Goal: Use online tool/utility: Utilize a website feature to perform a specific function

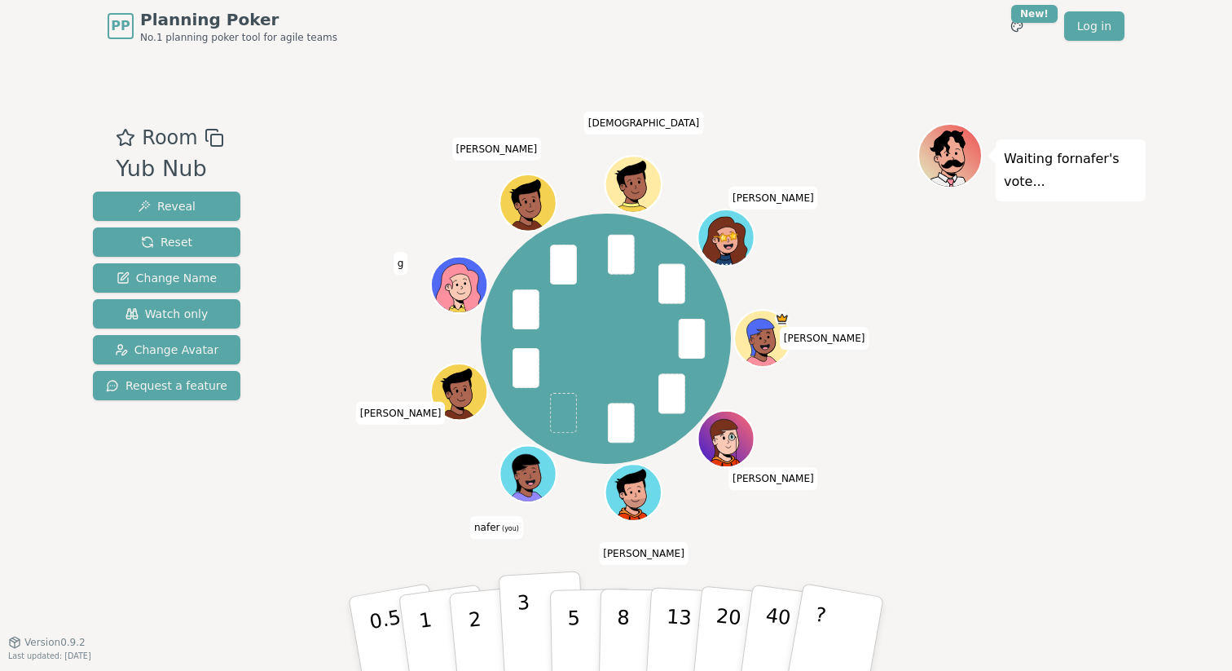
click at [535, 619] on button "3" at bounding box center [543, 633] width 89 height 127
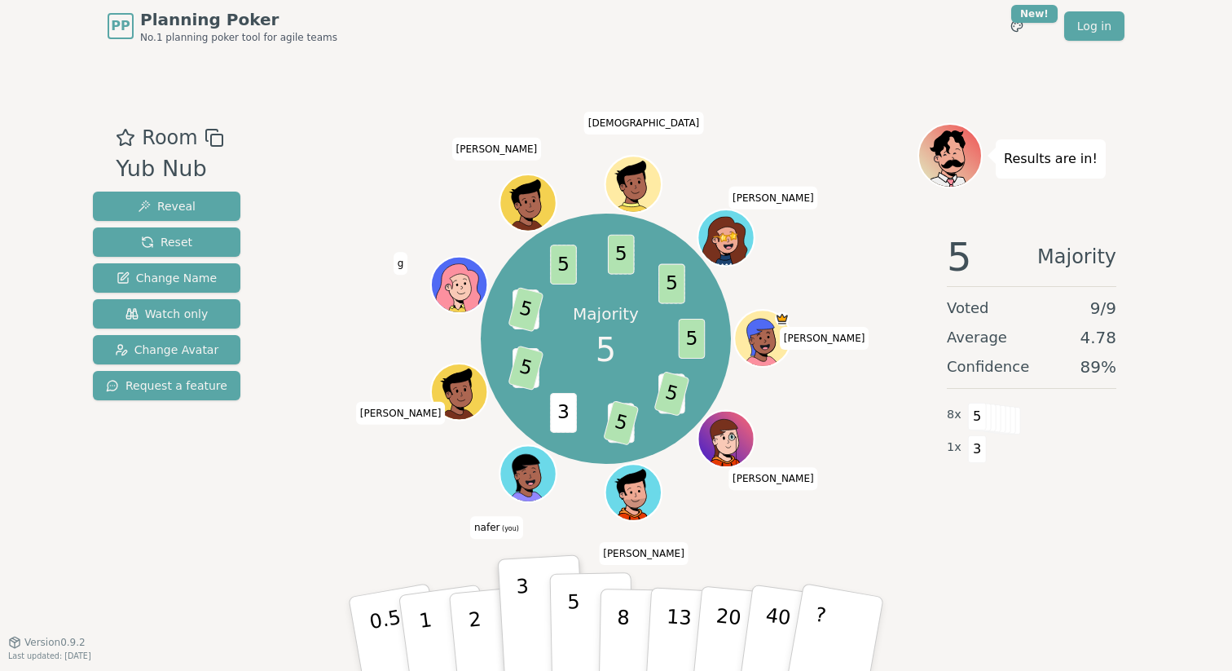
click at [577, 633] on p "5" at bounding box center [574, 634] width 14 height 88
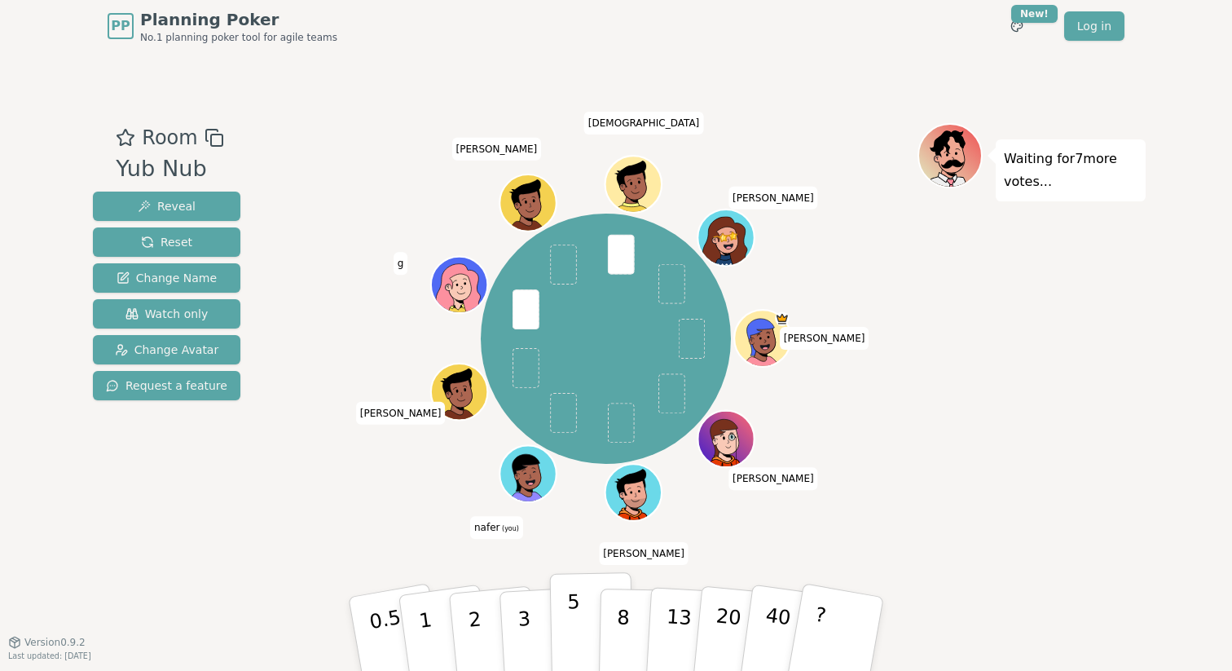
click at [571, 623] on p "5" at bounding box center [574, 634] width 14 height 88
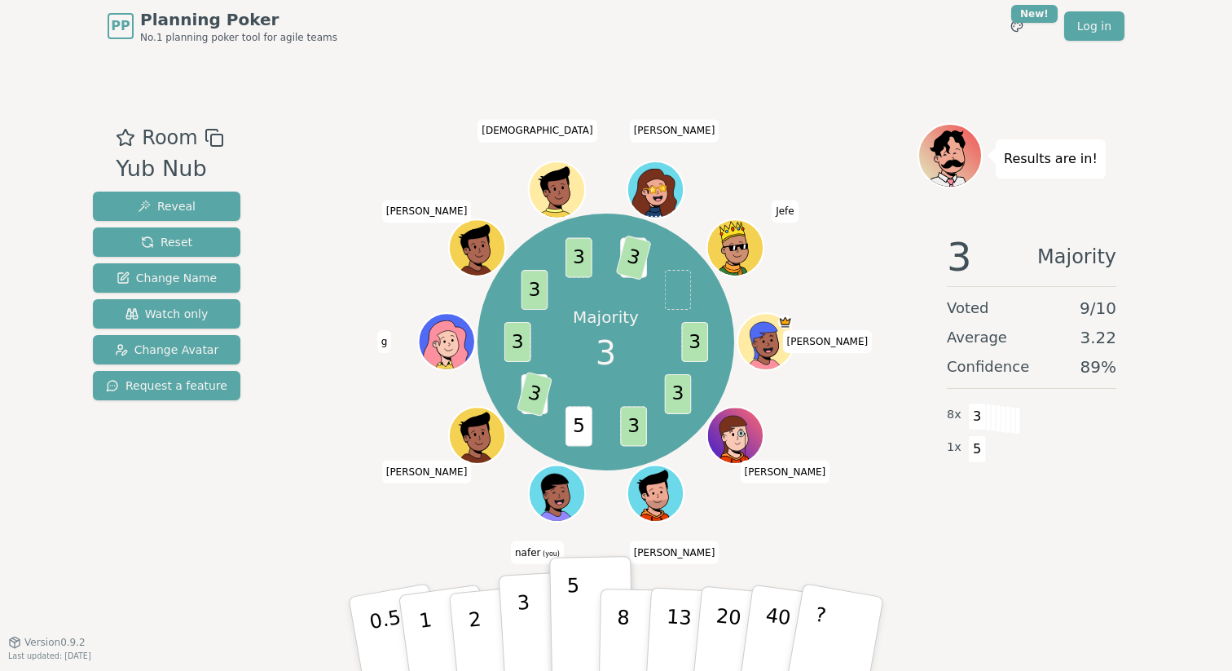
click at [529, 636] on p "3" at bounding box center [526, 635] width 18 height 89
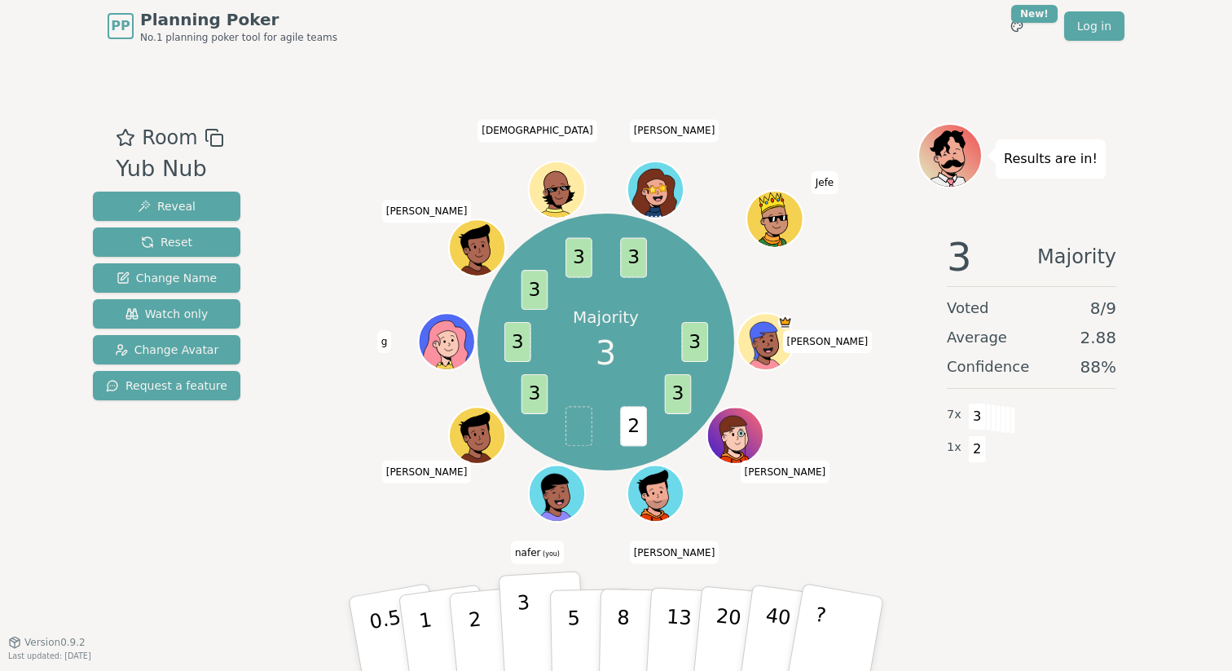
click at [529, 621] on p "3" at bounding box center [526, 635] width 18 height 89
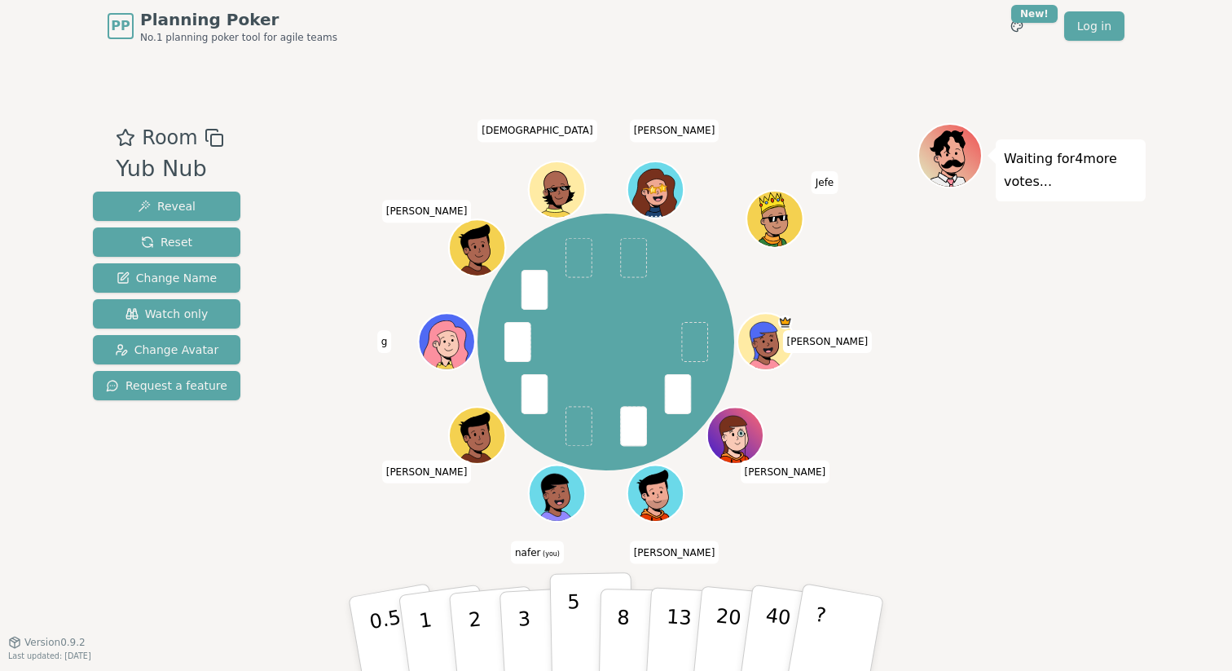
click at [558, 619] on button "5" at bounding box center [592, 634] width 84 height 124
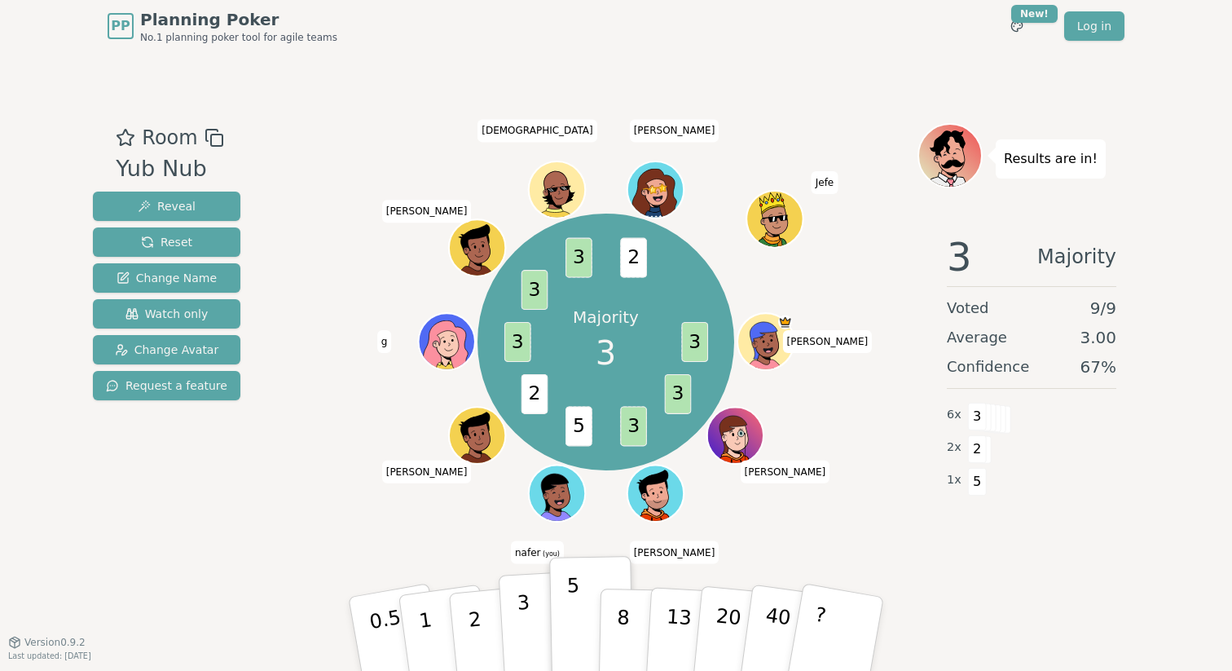
click at [522, 623] on p "3" at bounding box center [526, 635] width 18 height 89
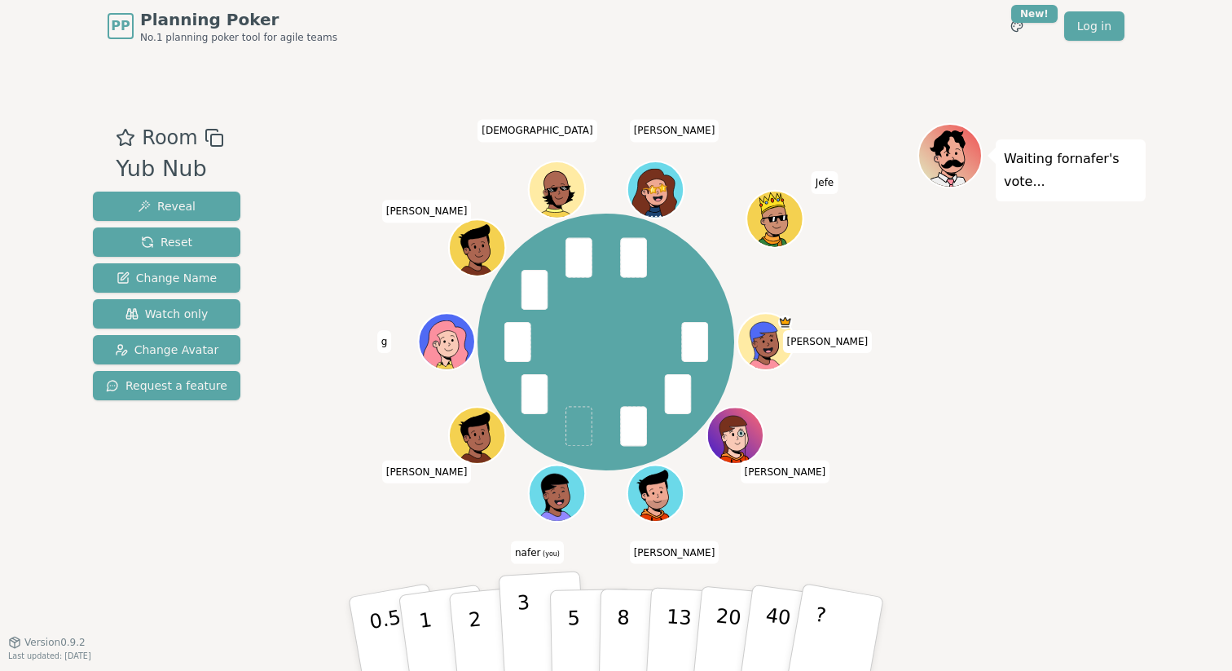
click at [525, 630] on p "3" at bounding box center [526, 635] width 18 height 89
click at [526, 624] on p "3" at bounding box center [526, 635] width 18 height 89
